Goal: Task Accomplishment & Management: Manage account settings

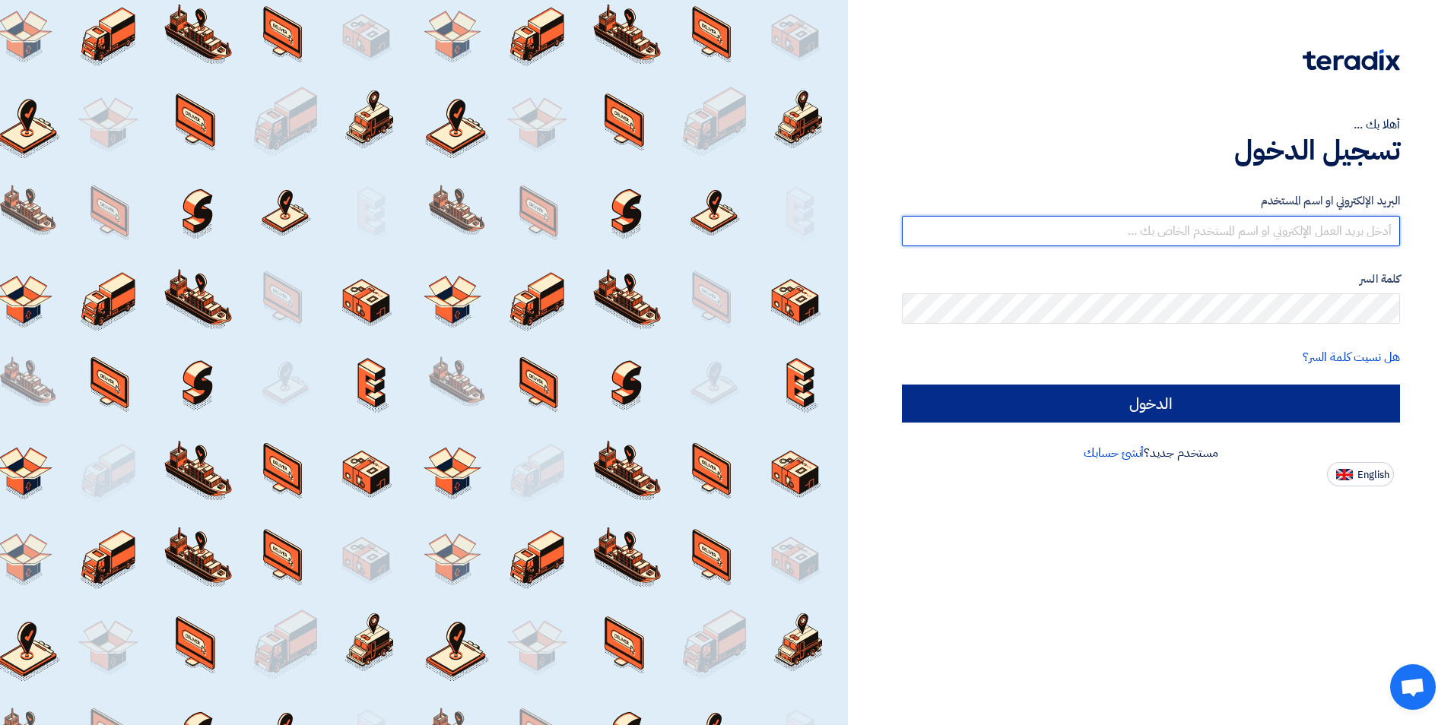
type input "[EMAIL_ADDRESS][DOMAIN_NAME]"
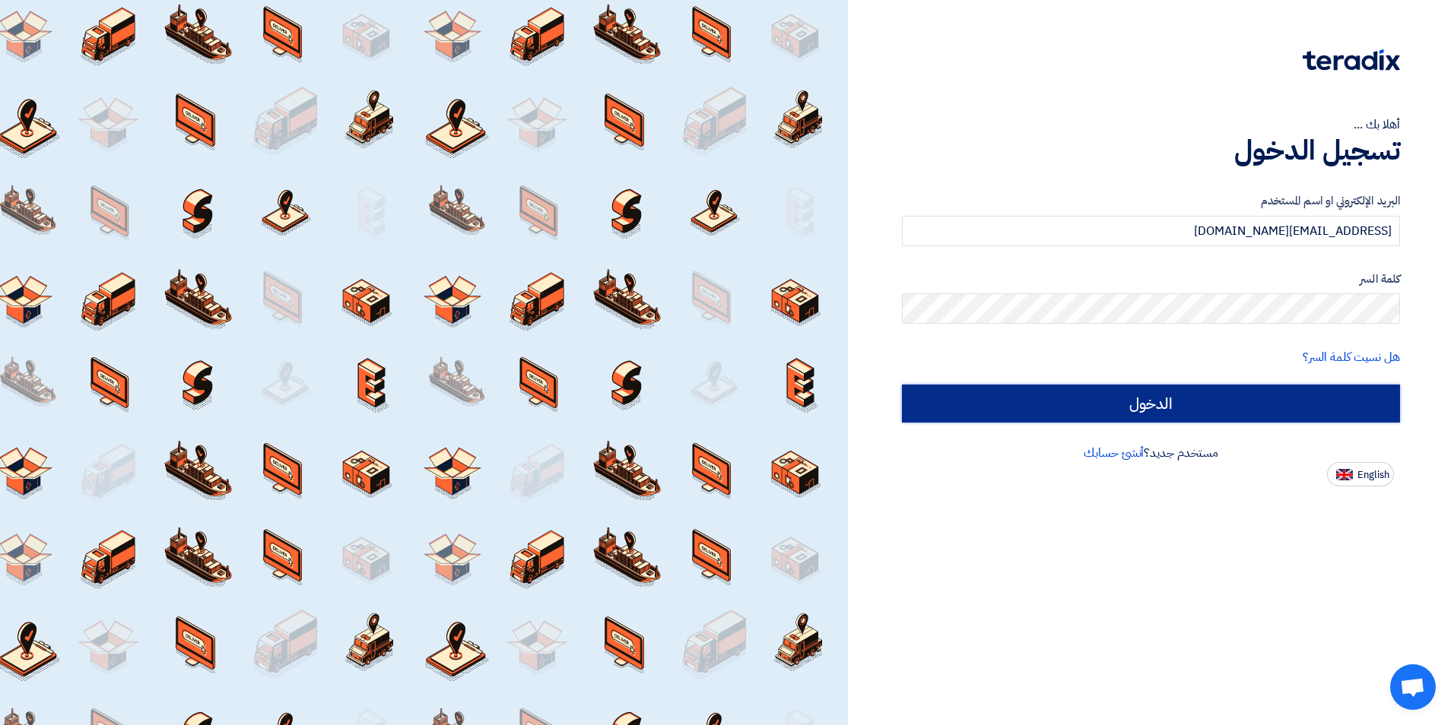
click at [1084, 405] on input "الدخول" at bounding box center [1151, 404] width 498 height 38
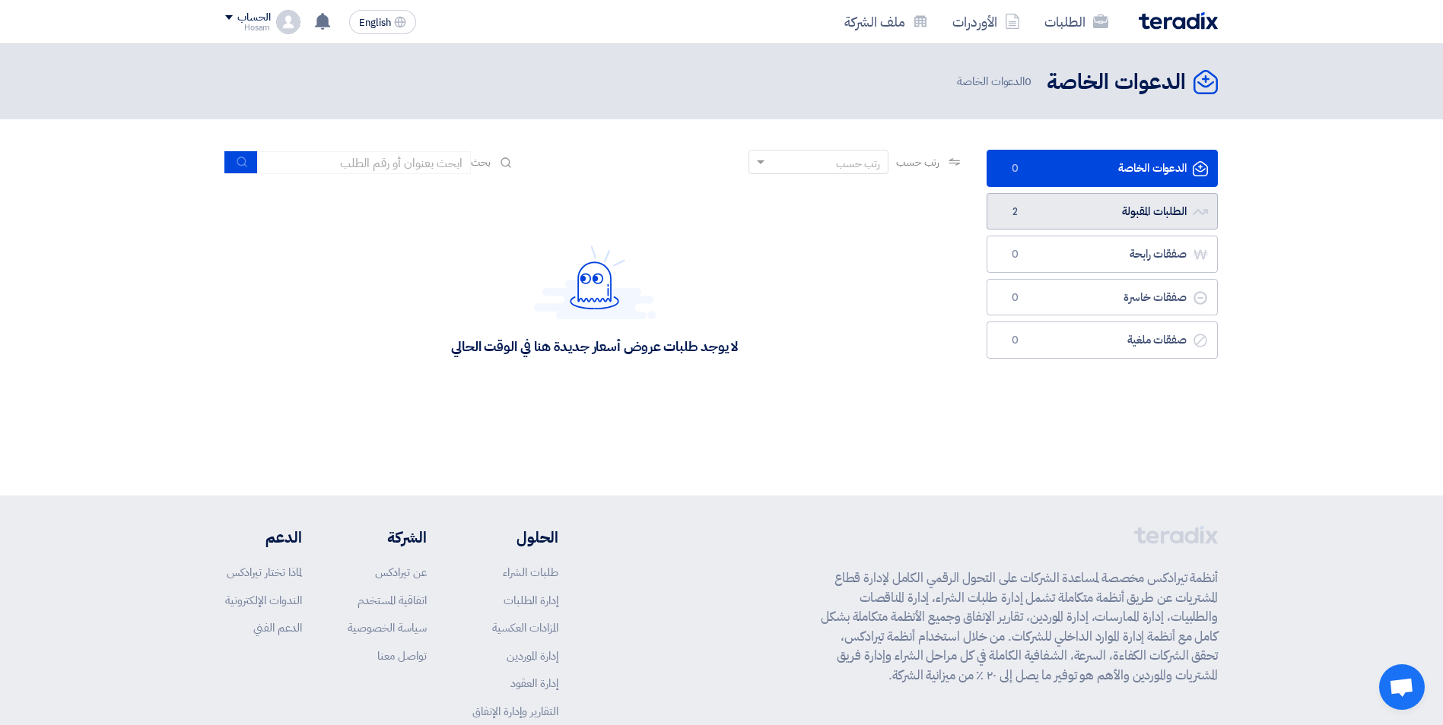
click at [1166, 211] on link "الطلبات المقبولة الطلبات المقبولة 2" at bounding box center [1101, 211] width 231 height 37
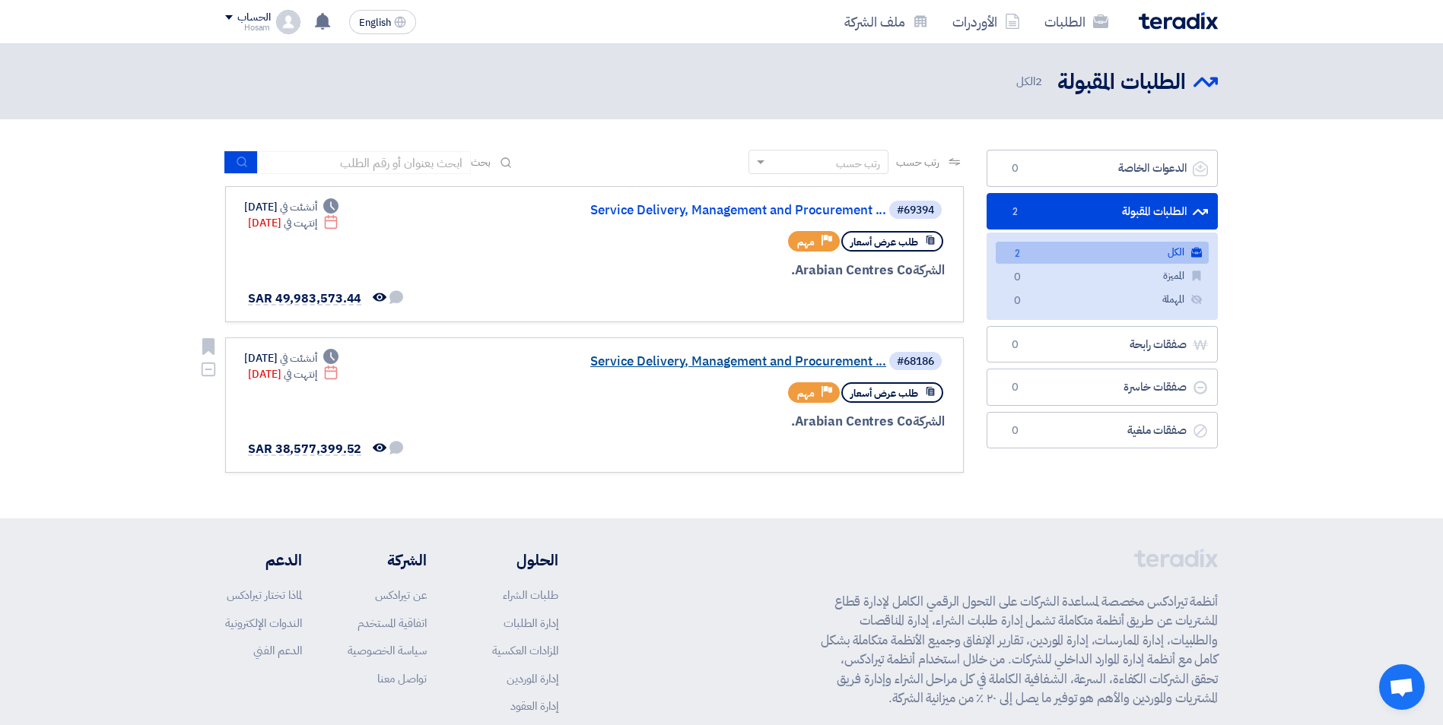
click at [782, 357] on link "Service Delivery, Management and Procurement ..." at bounding box center [734, 362] width 304 height 14
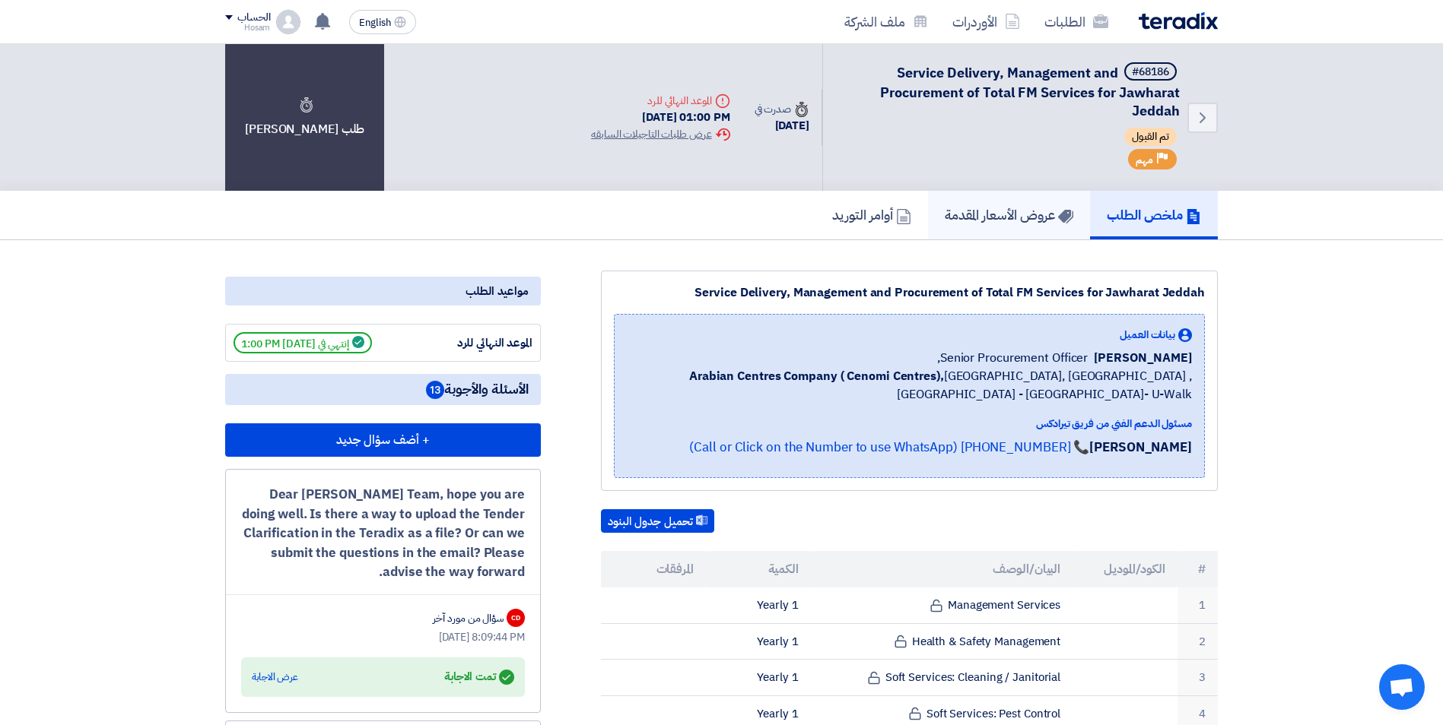
click at [1020, 210] on h5 "عروض الأسعار المقدمة" at bounding box center [1008, 214] width 129 height 17
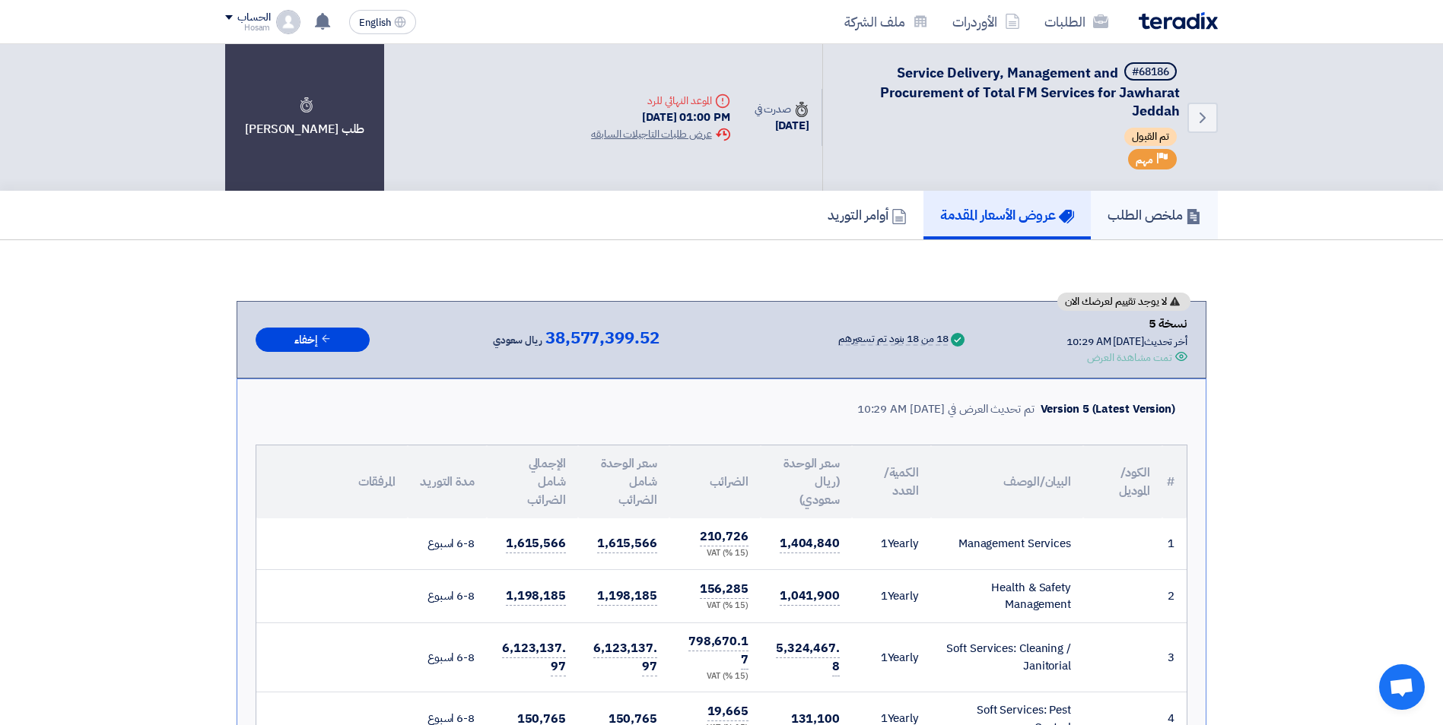
click at [1115, 208] on h5 "ملخص الطلب" at bounding box center [1154, 214] width 94 height 17
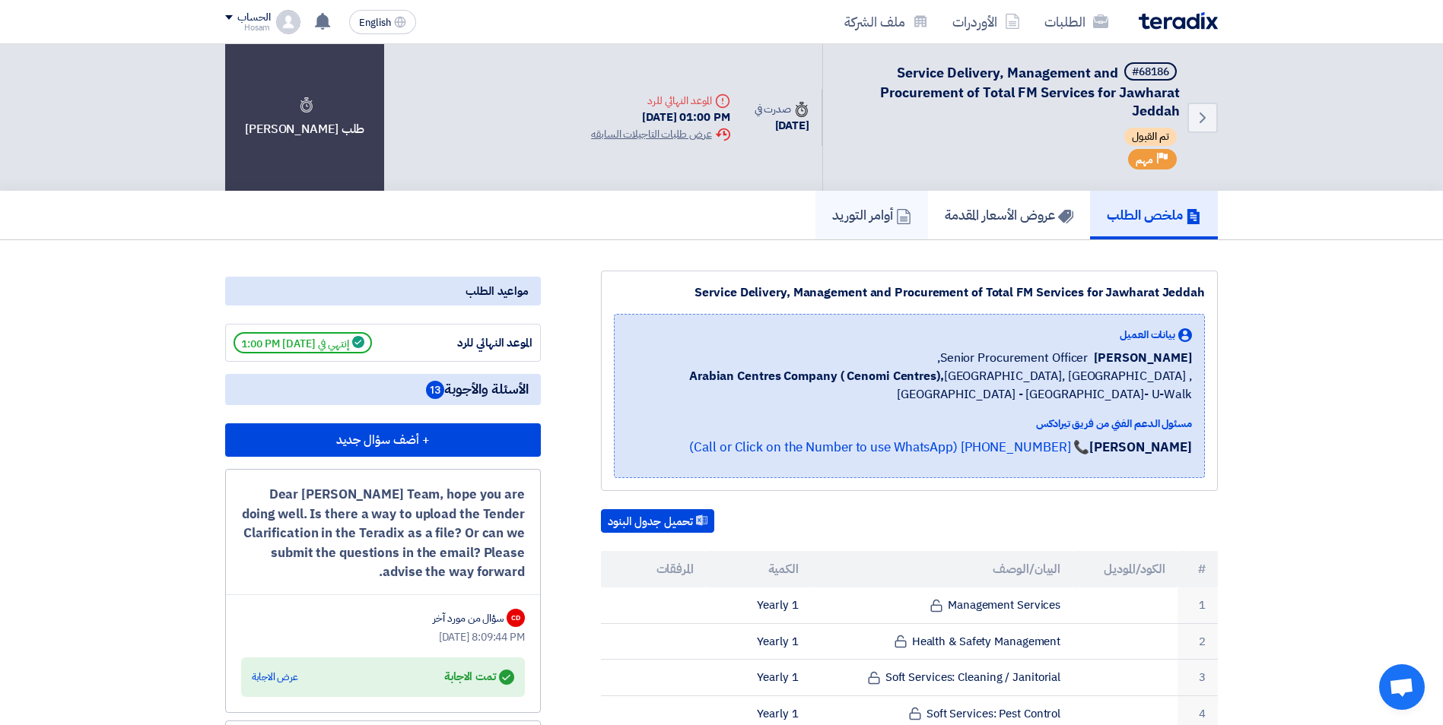
click at [896, 216] on icon at bounding box center [903, 216] width 15 height 15
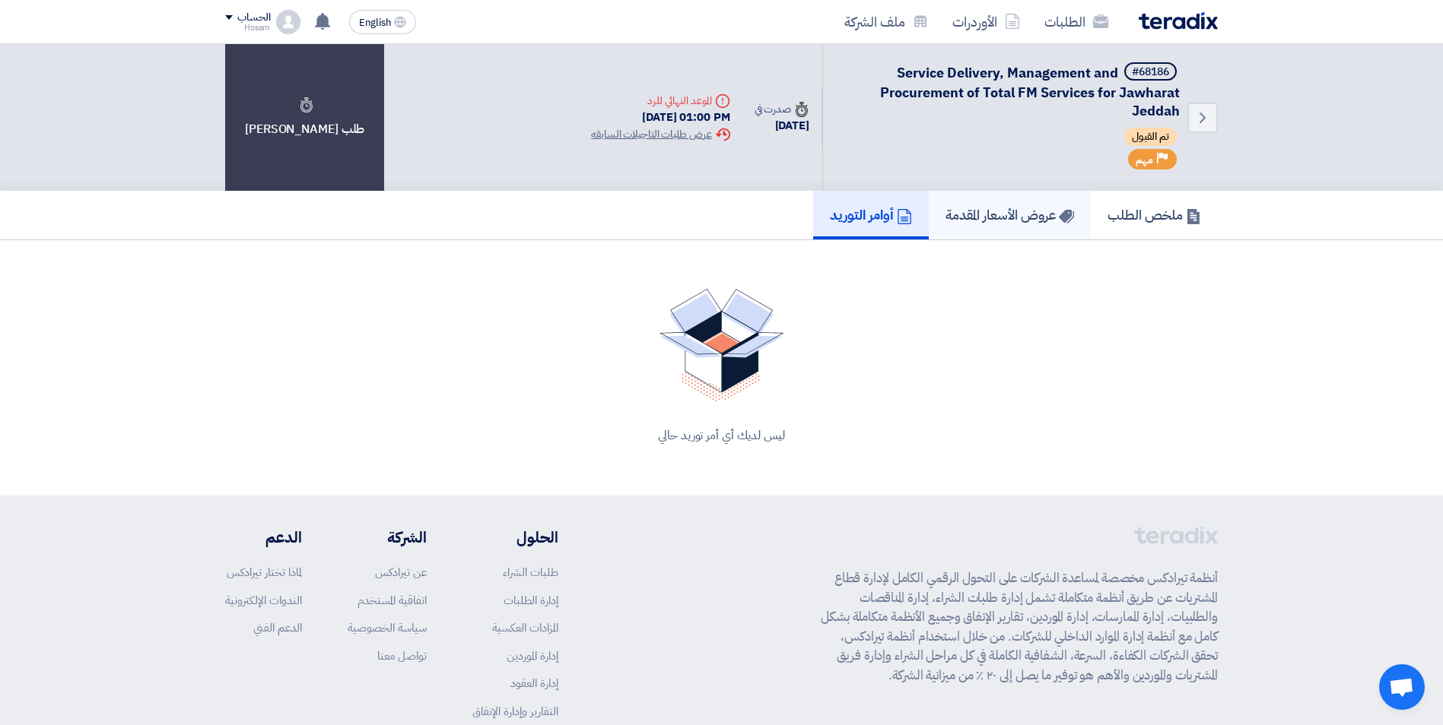
click at [984, 214] on h5 "عروض الأسعار المقدمة" at bounding box center [1009, 214] width 129 height 17
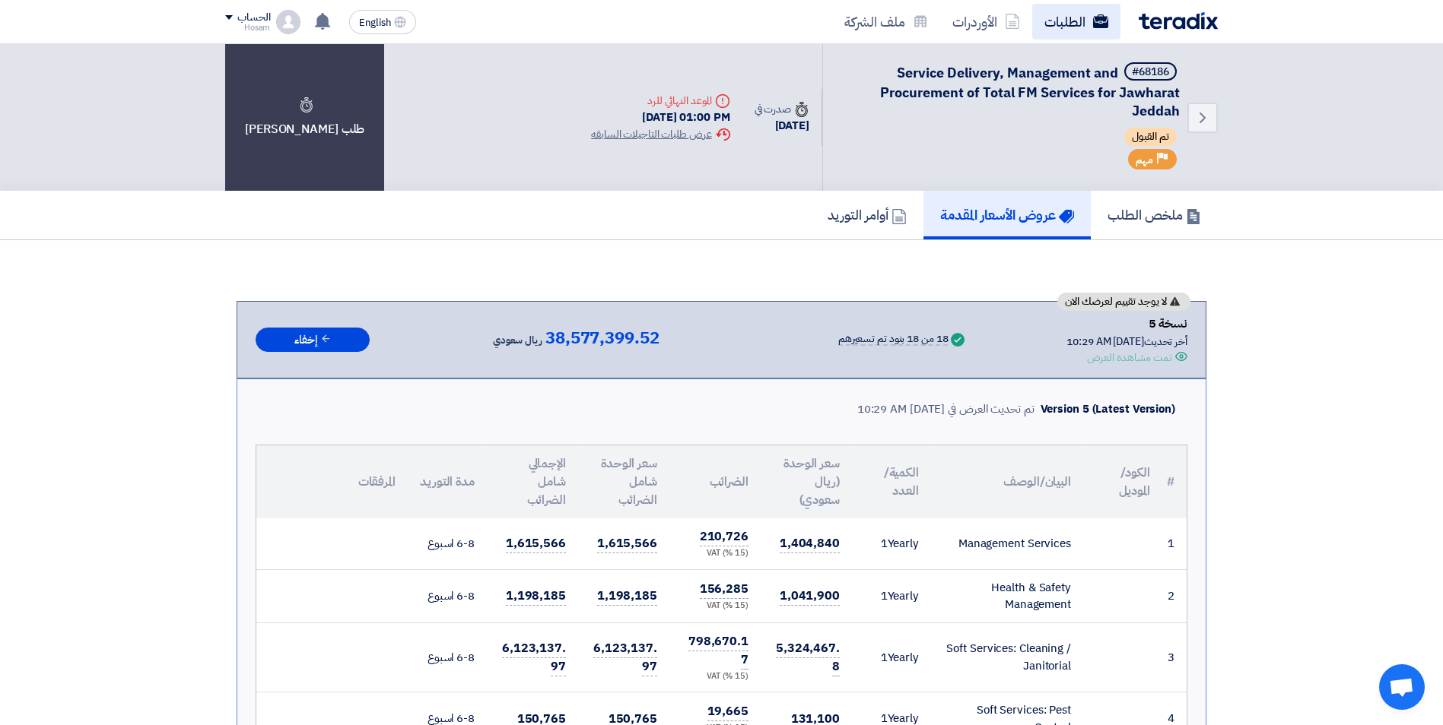
click at [1057, 27] on link "الطلبات" at bounding box center [1076, 22] width 88 height 36
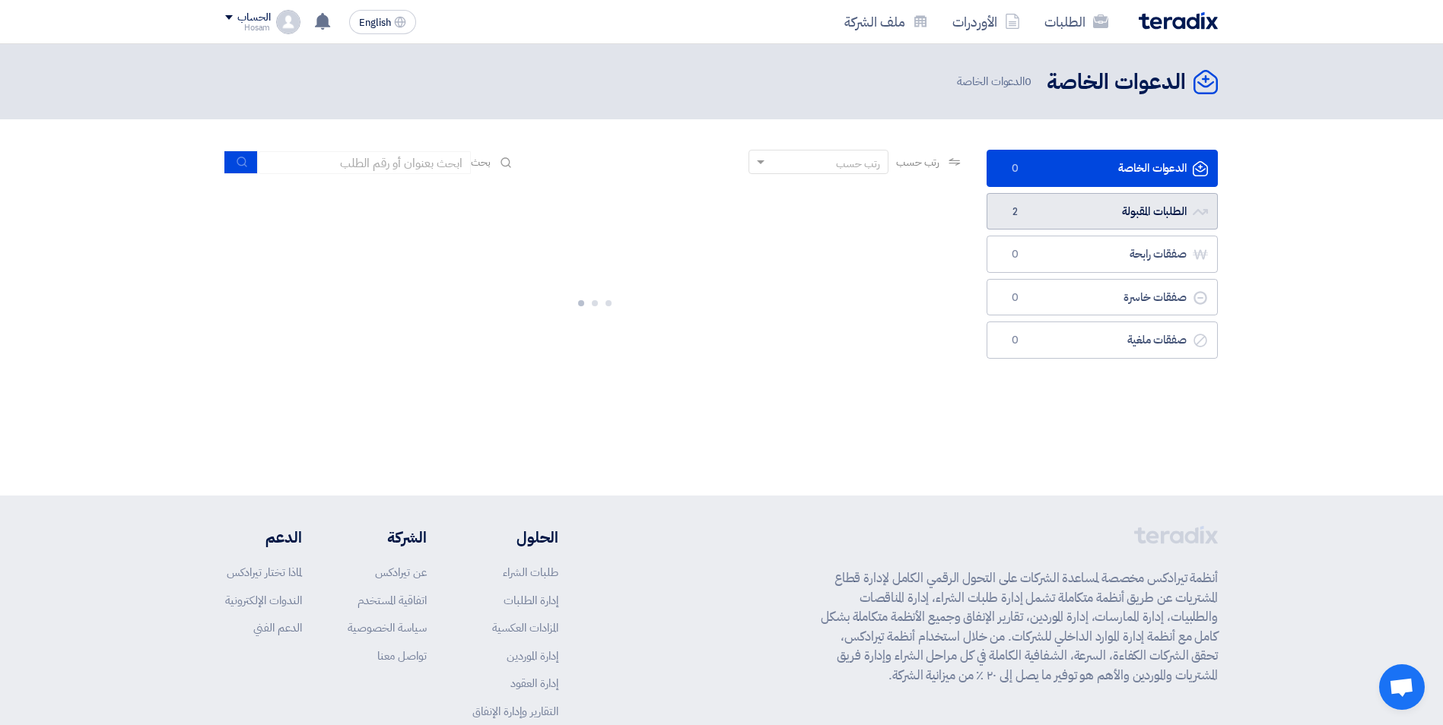
click at [1039, 210] on link "الطلبات المقبولة الطلبات المقبولة 2" at bounding box center [1101, 211] width 231 height 37
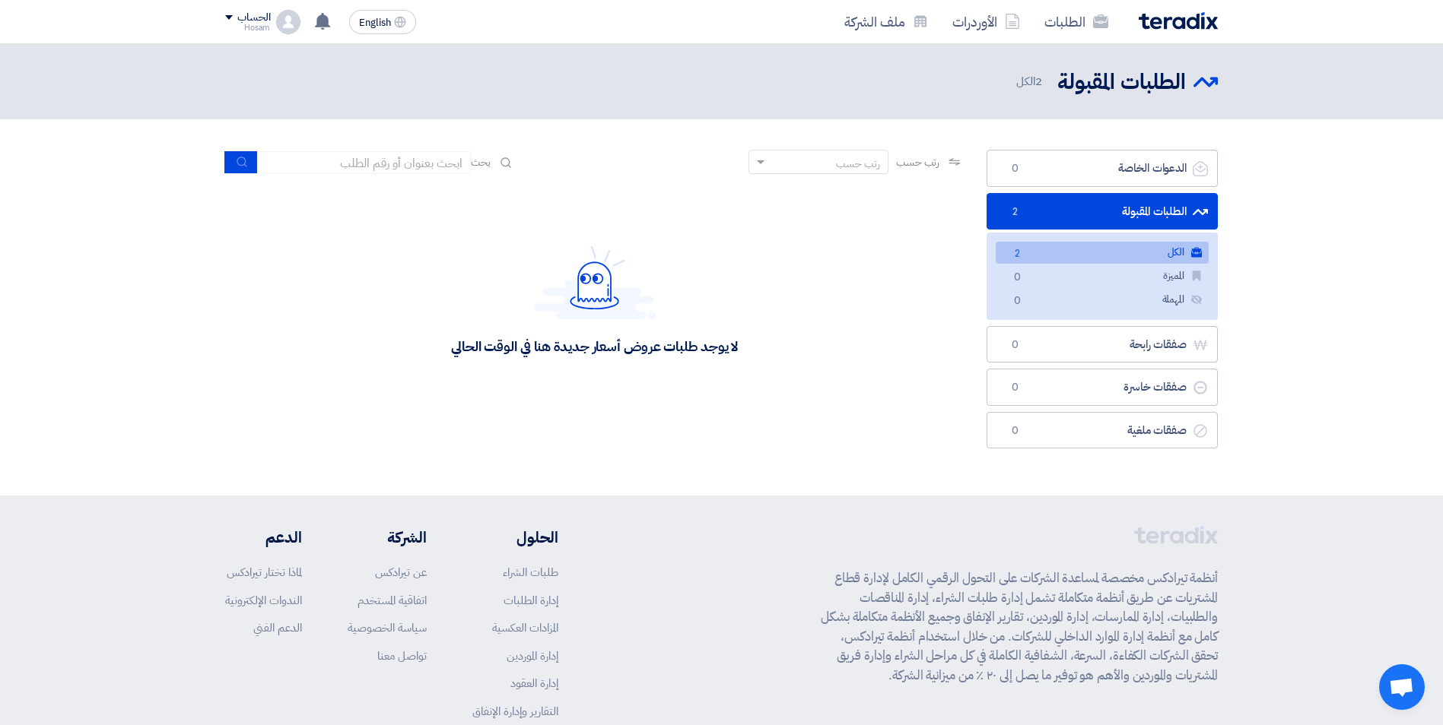
click at [1106, 247] on link "الكل الكل 2" at bounding box center [1101, 253] width 213 height 22
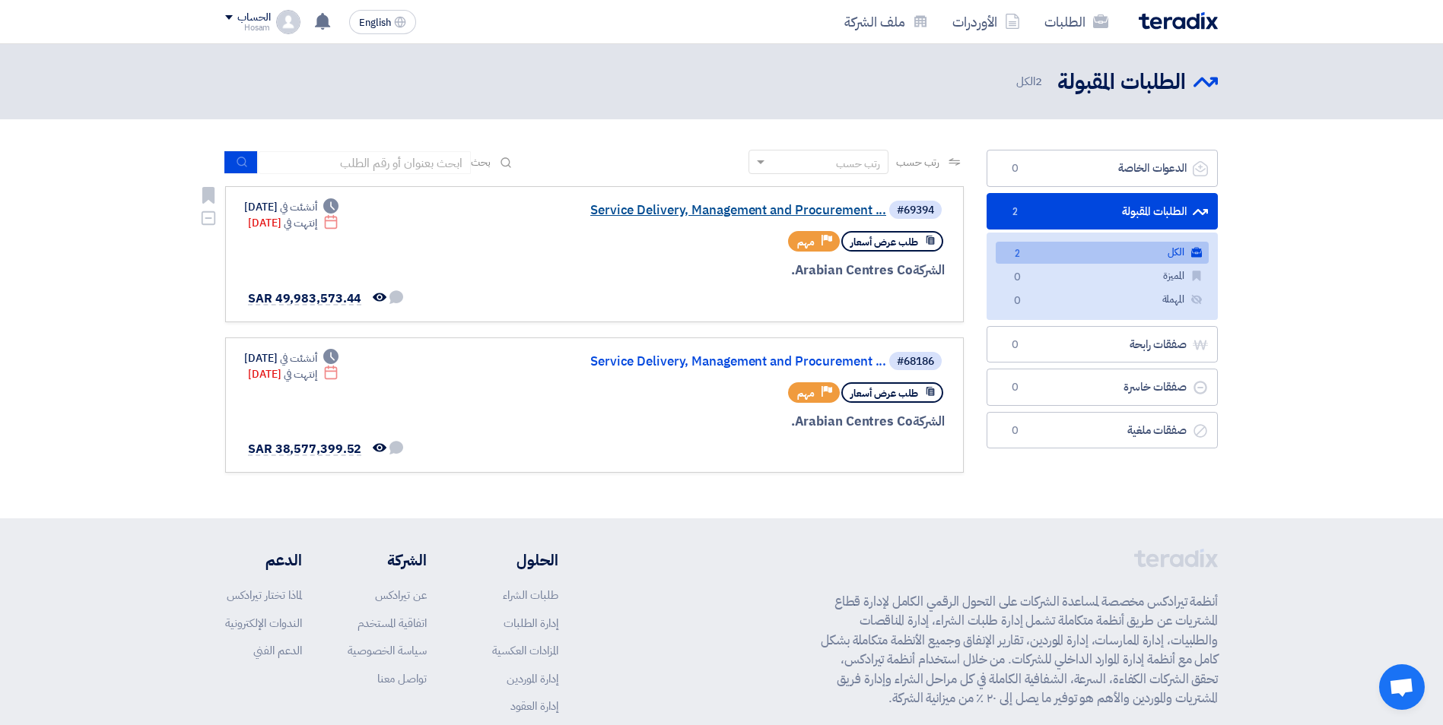
click at [728, 211] on link "Service Delivery, Management and Procurement ..." at bounding box center [734, 211] width 304 height 14
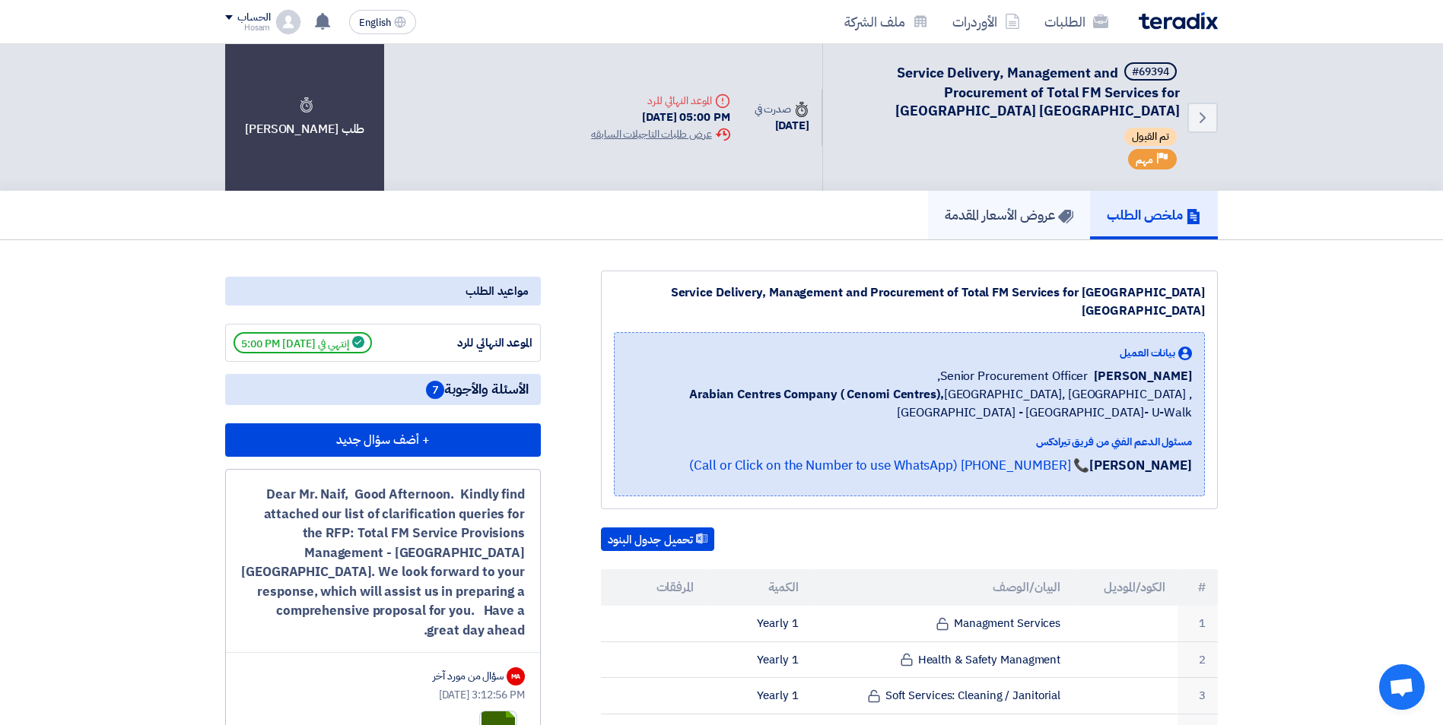
click at [984, 221] on h5 "عروض الأسعار المقدمة" at bounding box center [1008, 214] width 129 height 17
